Goal: Information Seeking & Learning: Understand process/instructions

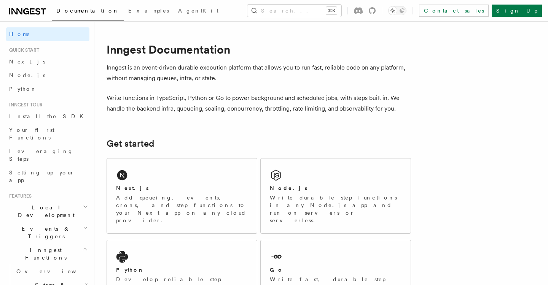
scroll to position [84, 0]
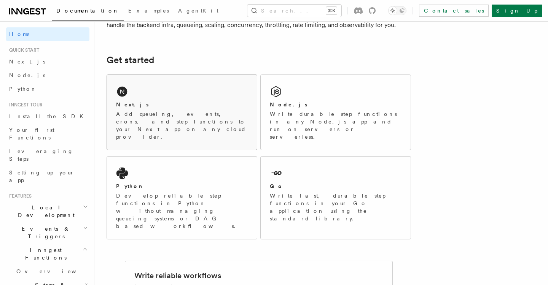
click at [172, 92] on div "Next.js Add queueing, events, crons, and step functions to your Next app on any…" at bounding box center [182, 112] width 150 height 75
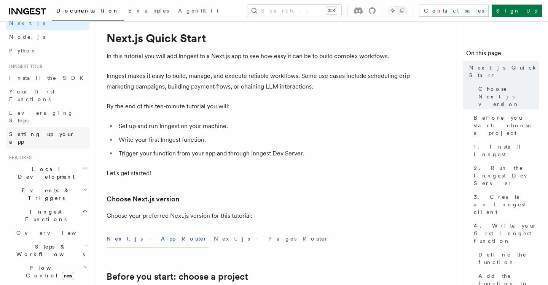
scroll to position [92, 0]
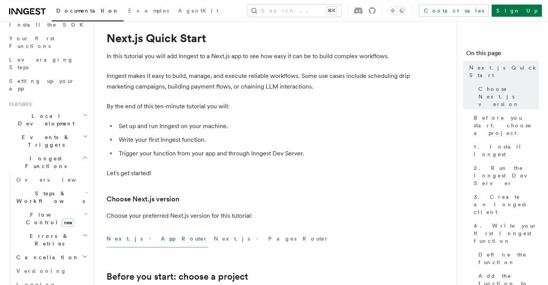
click at [85, 211] on icon "button" at bounding box center [86, 214] width 4 height 6
click at [56, 229] on link "Overview" at bounding box center [55, 236] width 69 height 14
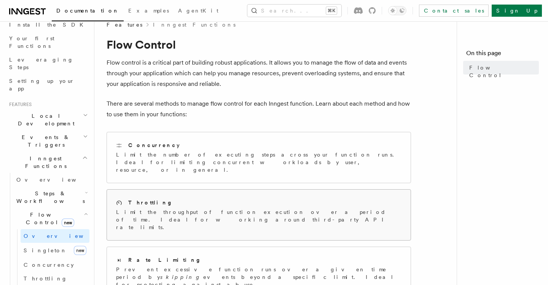
scroll to position [14, 0]
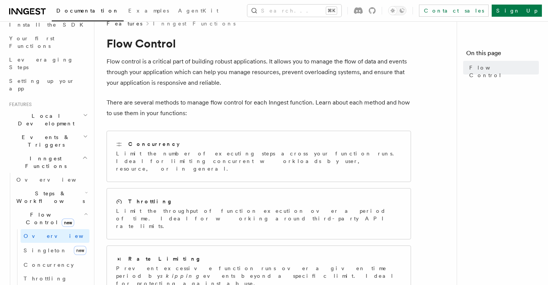
click at [197, 77] on p "Flow control is a critical part of building robust applications. It allows you …" at bounding box center [259, 72] width 304 height 32
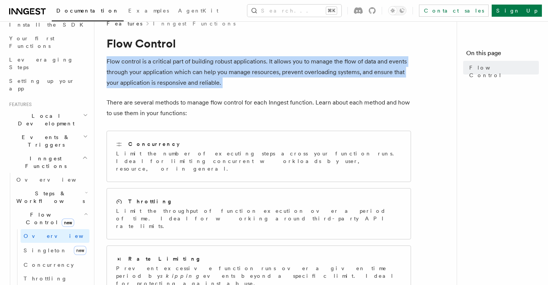
click at [197, 77] on p "Flow control is a critical part of building robust applications. It allows you …" at bounding box center [259, 72] width 304 height 32
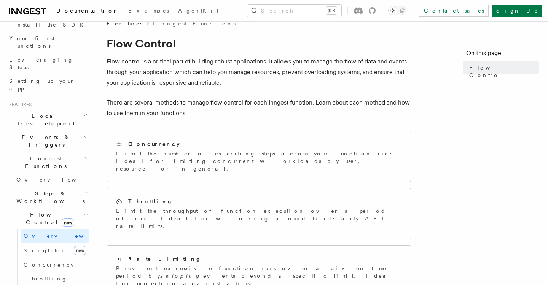
click at [192, 111] on p "There are several methods to manage flow control for each Inngest function. Lea…" at bounding box center [259, 107] width 304 height 21
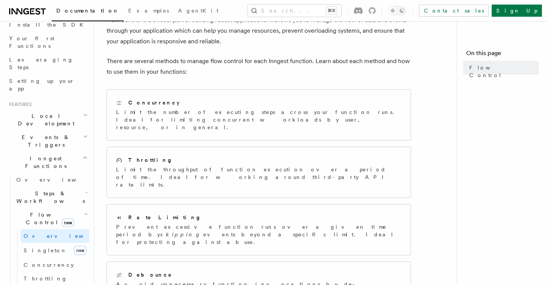
scroll to position [104, 0]
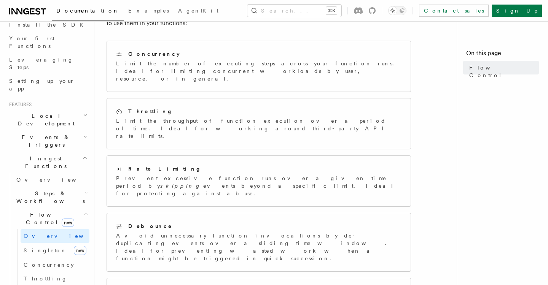
click at [84, 211] on icon "button" at bounding box center [86, 214] width 4 height 6
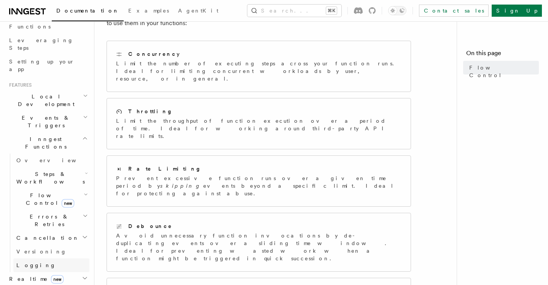
scroll to position [131, 0]
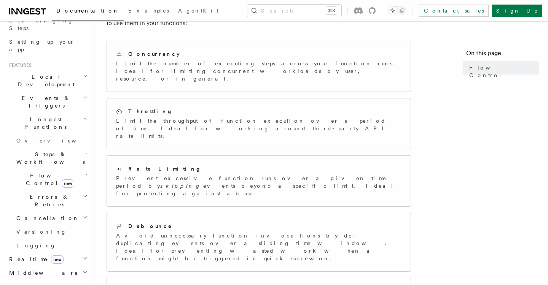
click at [80, 253] on h2 "Realtime new" at bounding box center [47, 260] width 83 height 14
click at [82, 256] on icon "button" at bounding box center [85, 259] width 6 height 6
click at [86, 256] on icon "button" at bounding box center [85, 259] width 6 height 6
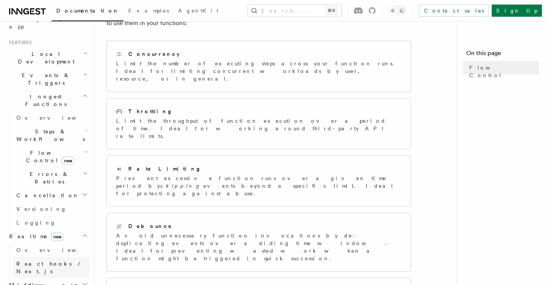
click at [77, 257] on link "React hooks / Next.js" at bounding box center [51, 267] width 76 height 21
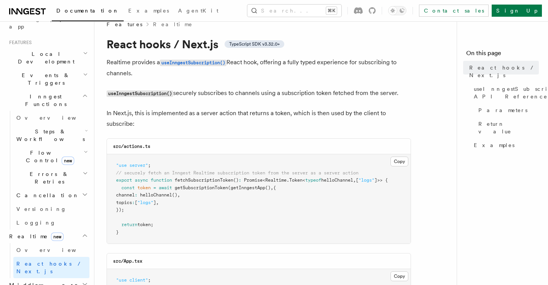
scroll to position [21, 0]
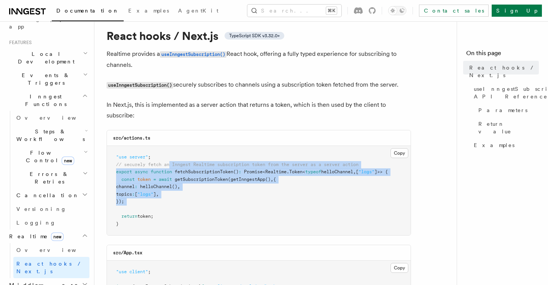
drag, startPoint x: 163, startPoint y: 211, endPoint x: 170, endPoint y: 164, distance: 47.4
click at [170, 164] on pre ""use server" ; // securely fetch an Inngest Realtime subscription token from th…" at bounding box center [259, 190] width 304 height 89
click at [170, 164] on span "// securely fetch an Inngest Realtime subscription token from the server as a s…" at bounding box center [237, 164] width 242 height 5
drag, startPoint x: 171, startPoint y: 201, endPoint x: 171, endPoint y: 155, distance: 45.3
click at [171, 155] on pre ""use server" ; // securely fetch an Inngest Realtime subscription token from th…" at bounding box center [259, 190] width 304 height 89
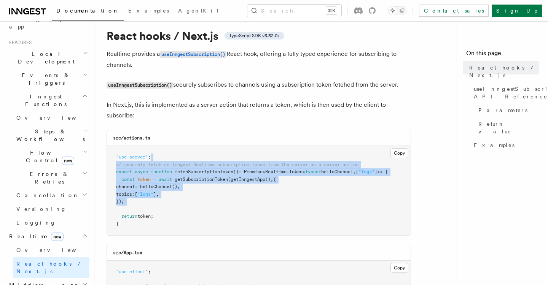
click at [171, 155] on pre ""use server" ; // securely fetch an Inngest Realtime subscription token from th…" at bounding box center [259, 190] width 304 height 89
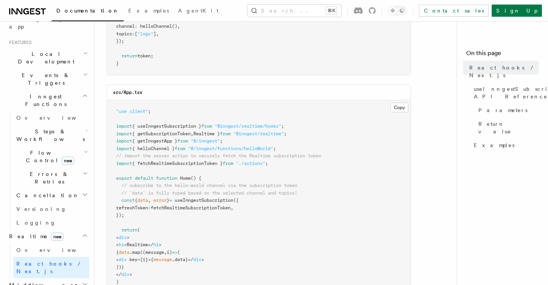
scroll to position [213, 0]
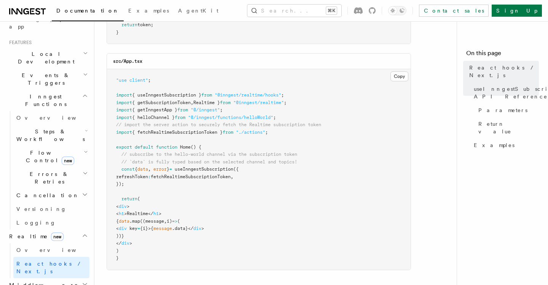
click at [83, 170] on icon "button" at bounding box center [85, 173] width 5 height 6
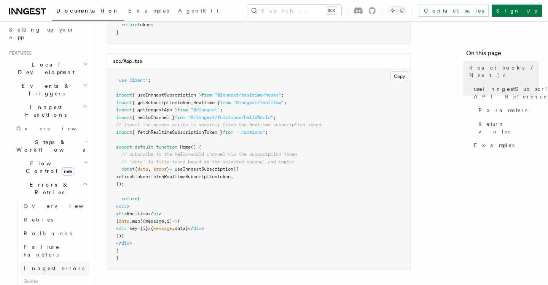
scroll to position [135, 0]
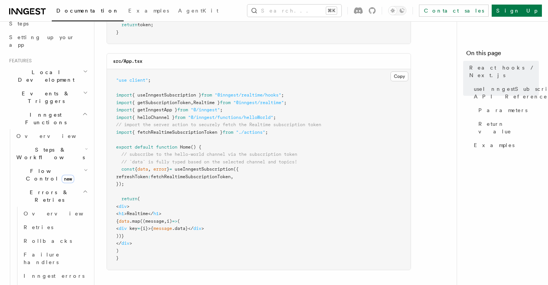
click at [84, 167] on icon "button" at bounding box center [86, 170] width 4 height 6
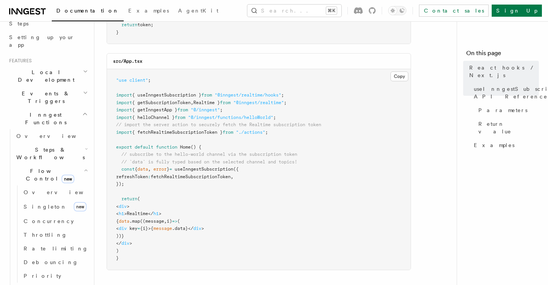
click at [86, 149] on icon "button" at bounding box center [87, 149] width 2 height 1
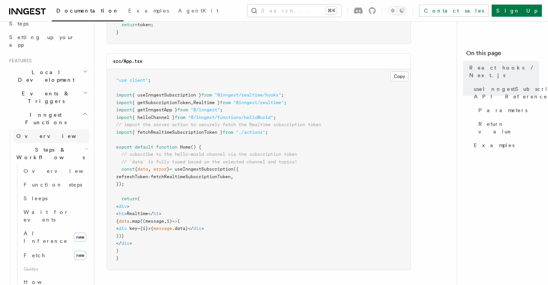
click at [86, 129] on link "Overview" at bounding box center [51, 136] width 76 height 14
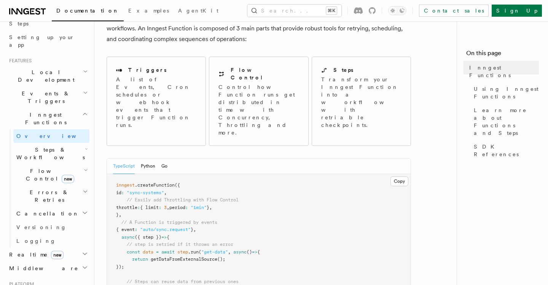
scroll to position [124, 0]
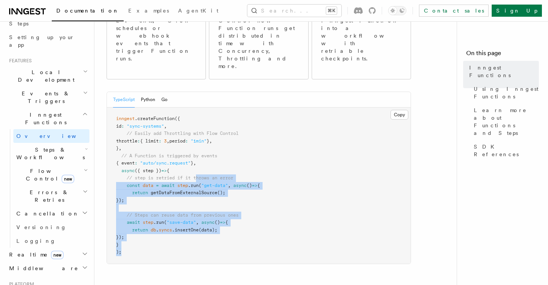
drag, startPoint x: 179, startPoint y: 220, endPoint x: 197, endPoint y: 145, distance: 77.3
click at [197, 145] on pre "inngest .createFunction ({ id : "sync-systems" , // Easily add Throttling with …" at bounding box center [259, 186] width 304 height 156
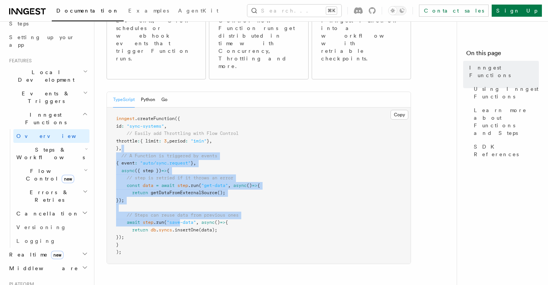
drag, startPoint x: 183, startPoint y: 196, endPoint x: 196, endPoint y: 121, distance: 76.5
click at [196, 121] on pre "inngest .createFunction ({ id : "sync-systems" , // Easily add Throttling with …" at bounding box center [259, 186] width 304 height 156
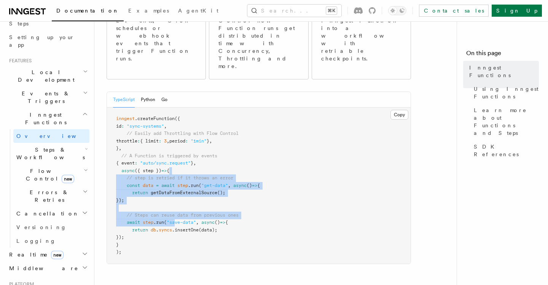
drag, startPoint x: 176, startPoint y: 194, endPoint x: 188, endPoint y: 141, distance: 54.3
click at [188, 141] on pre "inngest .createFunction ({ id : "sync-systems" , // Easily add Throttling with …" at bounding box center [259, 186] width 304 height 156
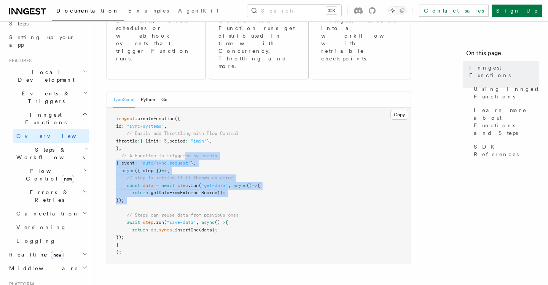
drag, startPoint x: 178, startPoint y: 180, endPoint x: 187, endPoint y: 121, distance: 59.2
click at [187, 121] on pre "inngest .createFunction ({ id : "sync-systems" , // Easily add Throttling with …" at bounding box center [259, 186] width 304 height 156
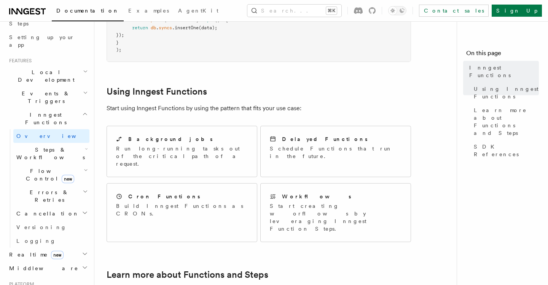
scroll to position [333, 0]
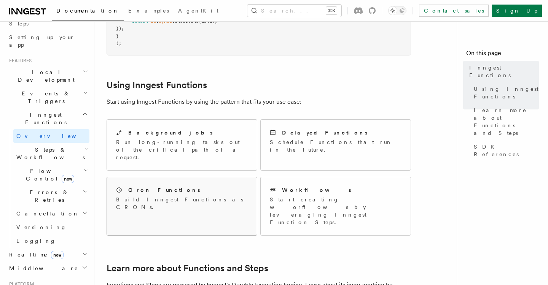
click at [184, 196] on p "Build Inngest Functions as CRONs." at bounding box center [182, 203] width 132 height 15
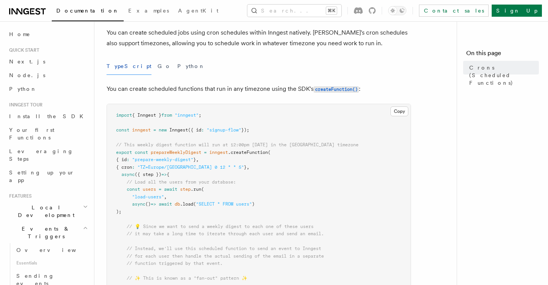
scroll to position [44, 0]
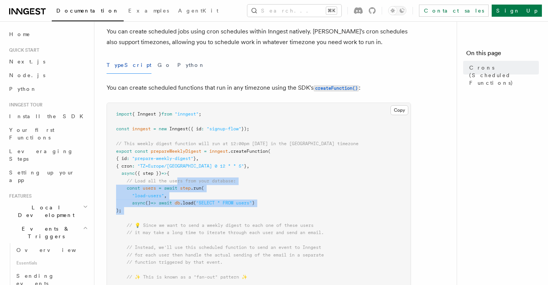
drag, startPoint x: 176, startPoint y: 216, endPoint x: 179, endPoint y: 184, distance: 32.1
click at [179, 184] on span "// Load all the users from your database:" at bounding box center [181, 180] width 109 height 5
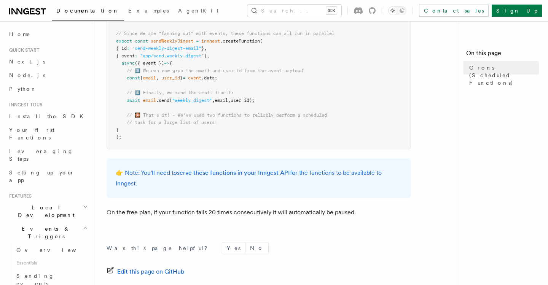
scroll to position [489, 0]
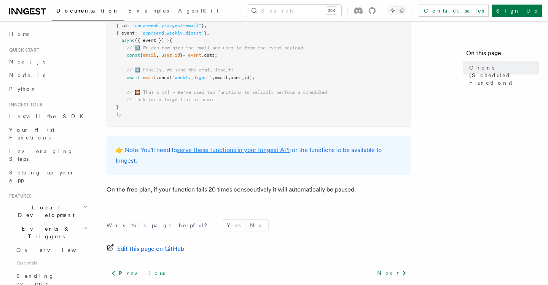
drag, startPoint x: 280, startPoint y: 168, endPoint x: 280, endPoint y: 149, distance: 19.0
click at [280, 149] on div "👉 Note: You'll need to serve these functions in your Inngest API for the functi…" at bounding box center [259, 156] width 304 height 40
click at [280, 149] on link "serve these functions in your Inngest API" at bounding box center [233, 149] width 113 height 7
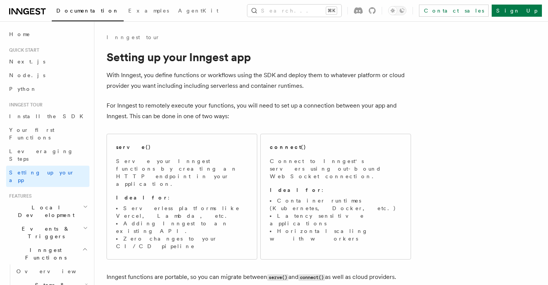
click at [280, 149] on h2 "connect()" at bounding box center [288, 147] width 37 height 8
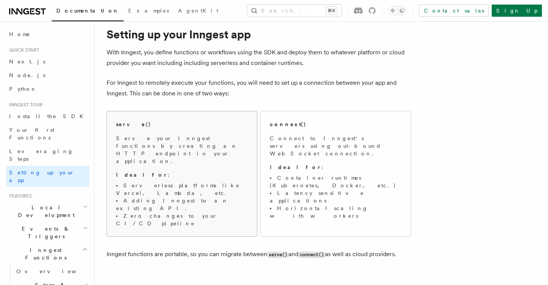
scroll to position [37, 0]
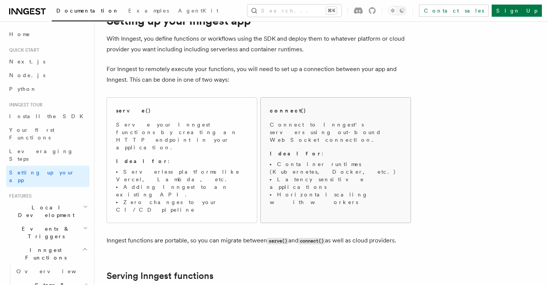
click at [293, 150] on span "Connect to Inngest's servers using out-bound WebSocket connection. Ideal for : …" at bounding box center [336, 163] width 132 height 85
click at [183, 158] on p "Ideal for :" at bounding box center [182, 162] width 132 height 8
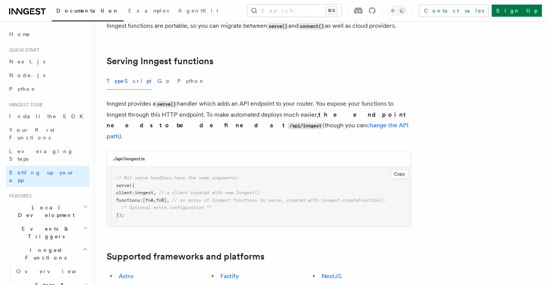
scroll to position [252, 0]
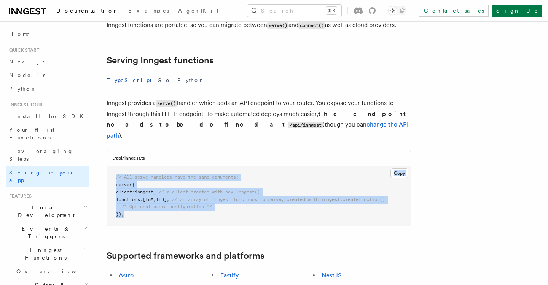
drag, startPoint x: 196, startPoint y: 173, endPoint x: 204, endPoint y: 113, distance: 60.5
click at [204, 150] on div "./api/inngest.ts Copy Copied // All serve handlers have the same arguments: ser…" at bounding box center [259, 188] width 304 height 76
click at [204, 204] on span "/* Optional extra configuration */" at bounding box center [166, 206] width 91 height 5
drag, startPoint x: 231, startPoint y: 164, endPoint x: 231, endPoint y: 138, distance: 25.9
click at [231, 166] on pre "// All serve handlers have the same arguments: serve ({ client : inngest , // a…" at bounding box center [259, 196] width 304 height 60
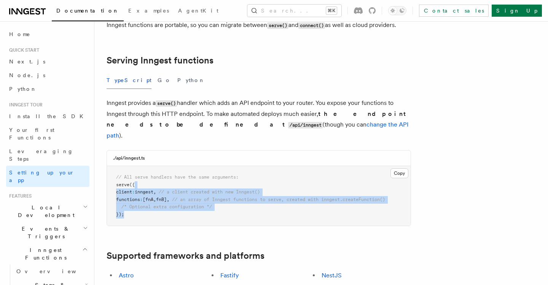
click at [231, 166] on pre "// All serve handlers have the same arguments: serve ({ client : inngest , // a…" at bounding box center [259, 196] width 304 height 60
drag, startPoint x: 231, startPoint y: 157, endPoint x: 231, endPoint y: 127, distance: 30.4
click at [231, 166] on pre "// All serve handlers have the same arguments: serve ({ client : inngest , // a…" at bounding box center [259, 196] width 304 height 60
click at [231, 175] on span "// All serve handlers have the same arguments:" at bounding box center [177, 177] width 123 height 5
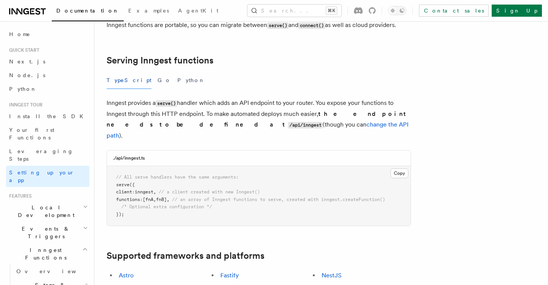
scroll to position [0, 0]
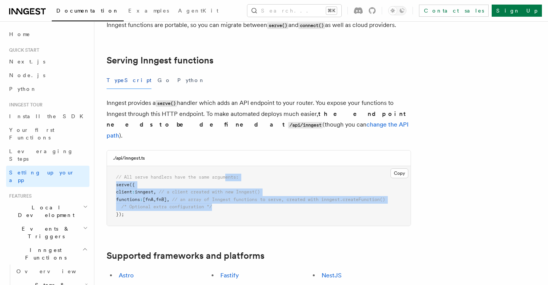
drag, startPoint x: 228, startPoint y: 159, endPoint x: 228, endPoint y: 129, distance: 30.1
click at [228, 166] on pre "// All serve handlers have the same arguments: serve ({ client : inngest , // a…" at bounding box center [259, 196] width 304 height 60
click at [228, 175] on span "// All serve handlers have the same arguments:" at bounding box center [177, 177] width 123 height 5
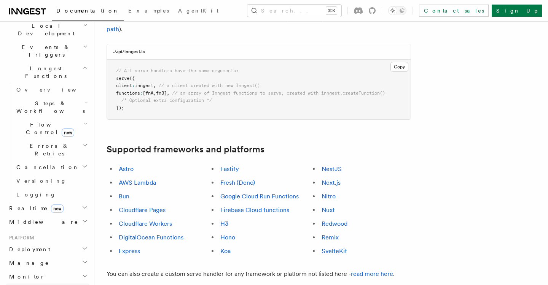
scroll to position [183, 0]
click at [85, 272] on icon "button" at bounding box center [85, 275] width 6 height 6
